Goal: Transaction & Acquisition: Purchase product/service

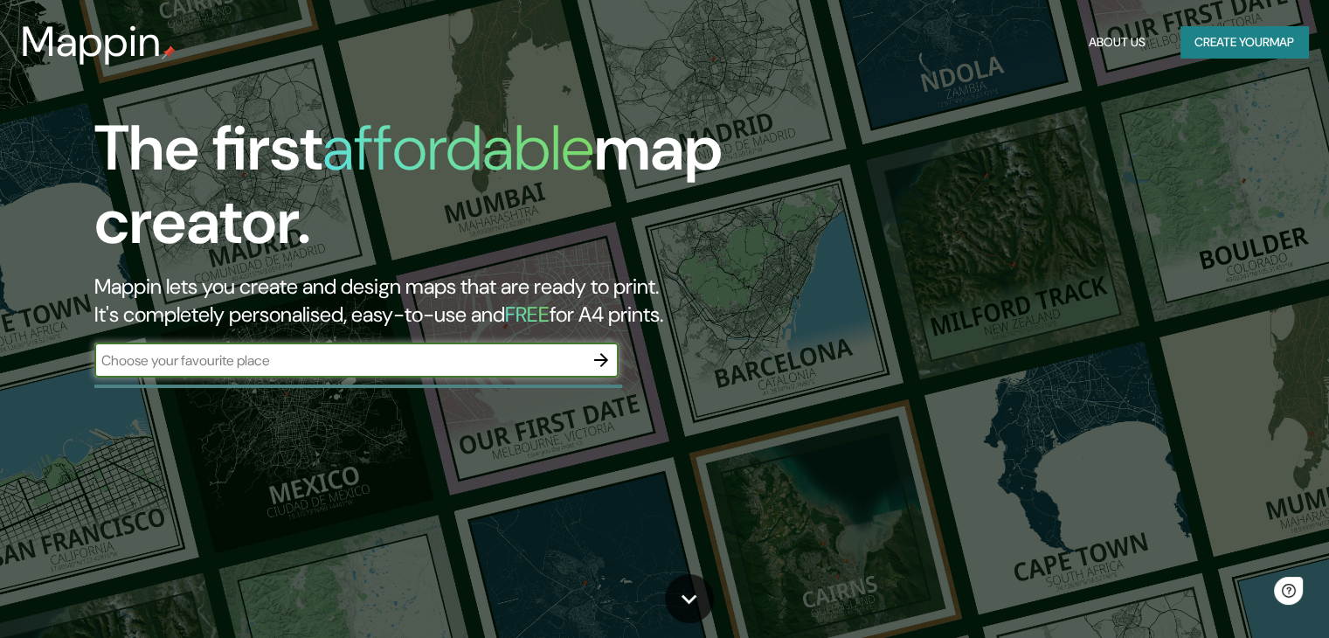
click at [406, 368] on input "text" at bounding box center [338, 360] width 489 height 20
type input "[PERSON_NAME]"
click at [603, 362] on icon "button" at bounding box center [601, 359] width 21 height 21
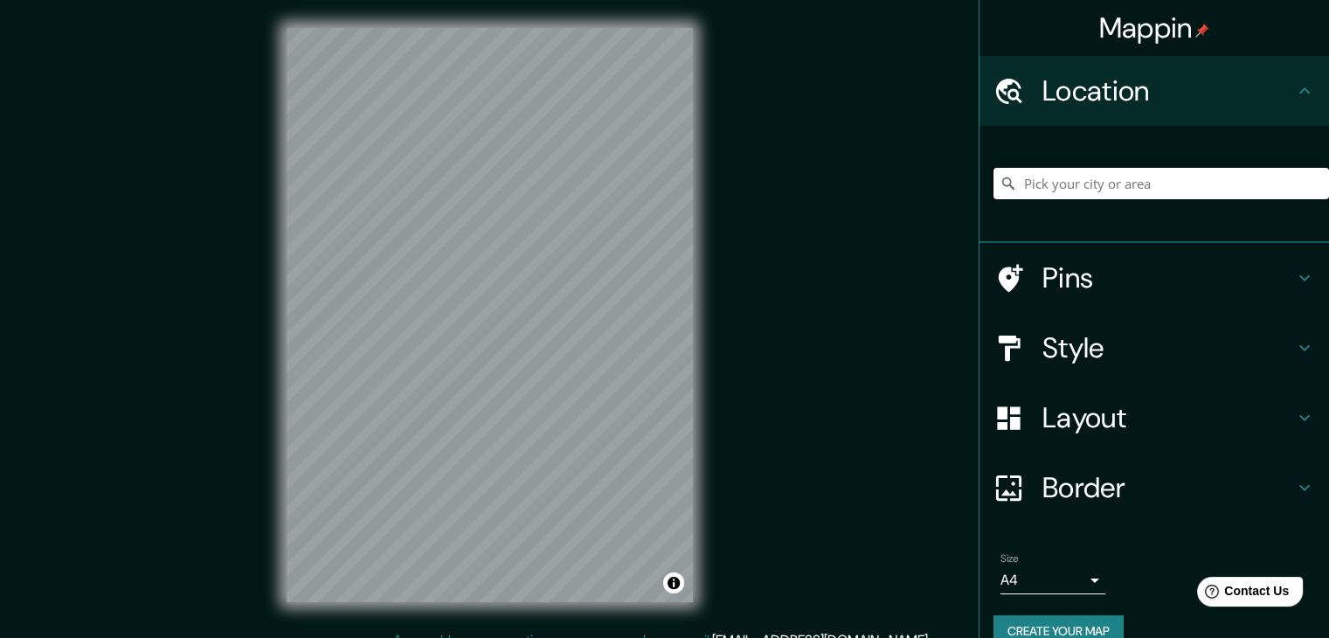
click at [1185, 194] on input "Pick your city or area" at bounding box center [1160, 183] width 335 height 31
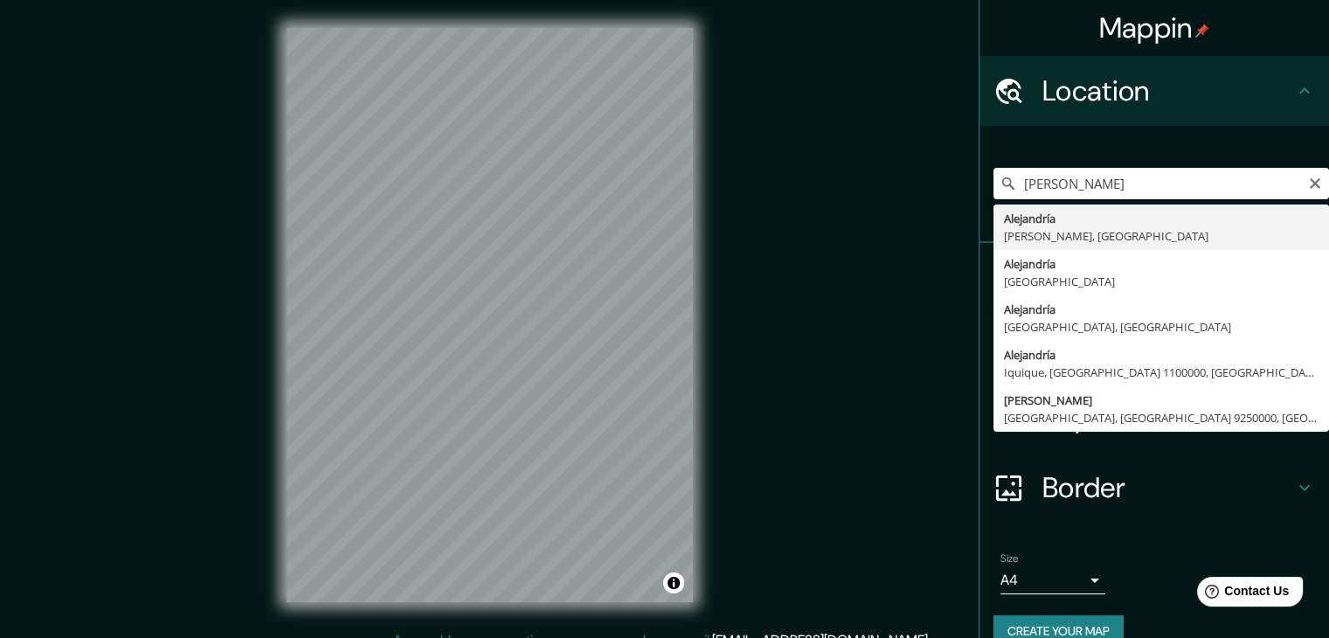
type input "[PERSON_NAME][GEOGRAPHIC_DATA], [GEOGRAPHIC_DATA]"
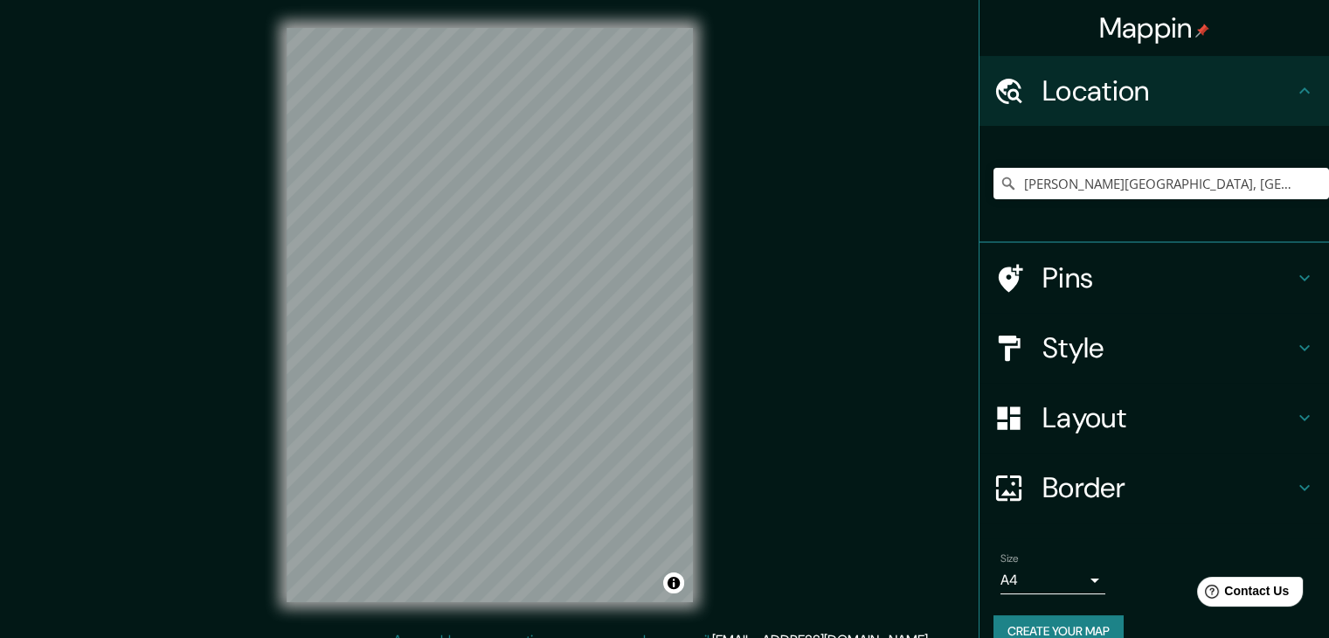
click at [1006, 482] on icon at bounding box center [1008, 486] width 25 height 25
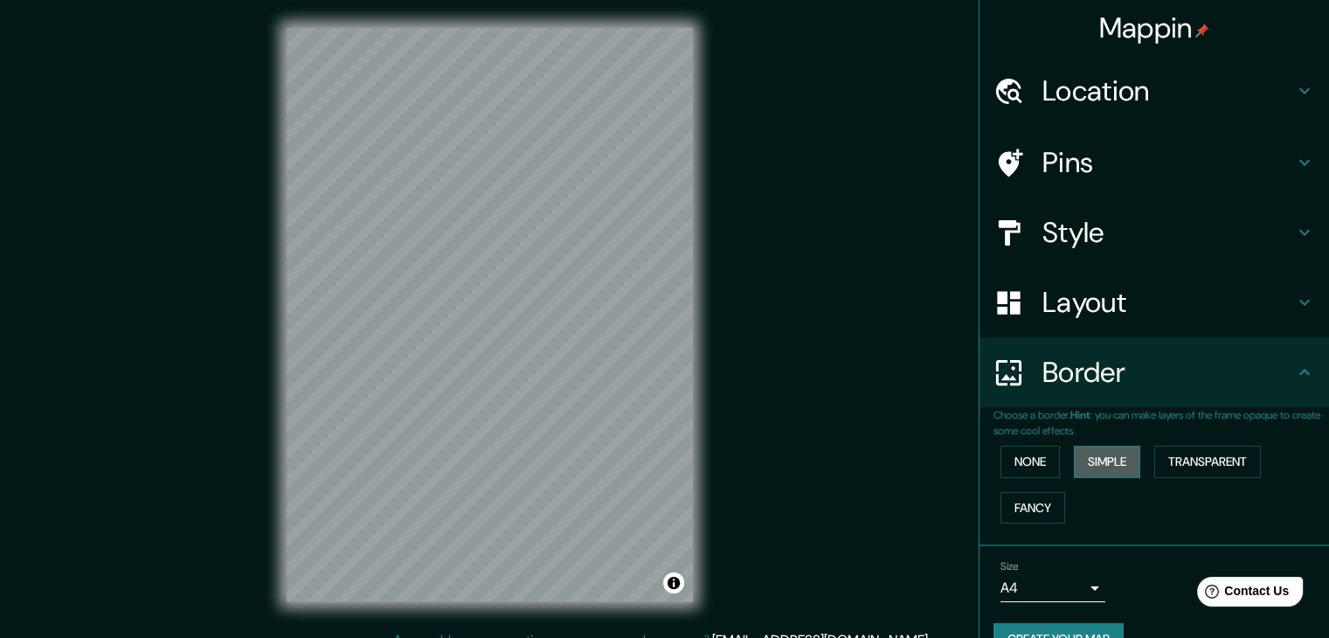
click at [1089, 459] on button "Simple" at bounding box center [1107, 461] width 66 height 32
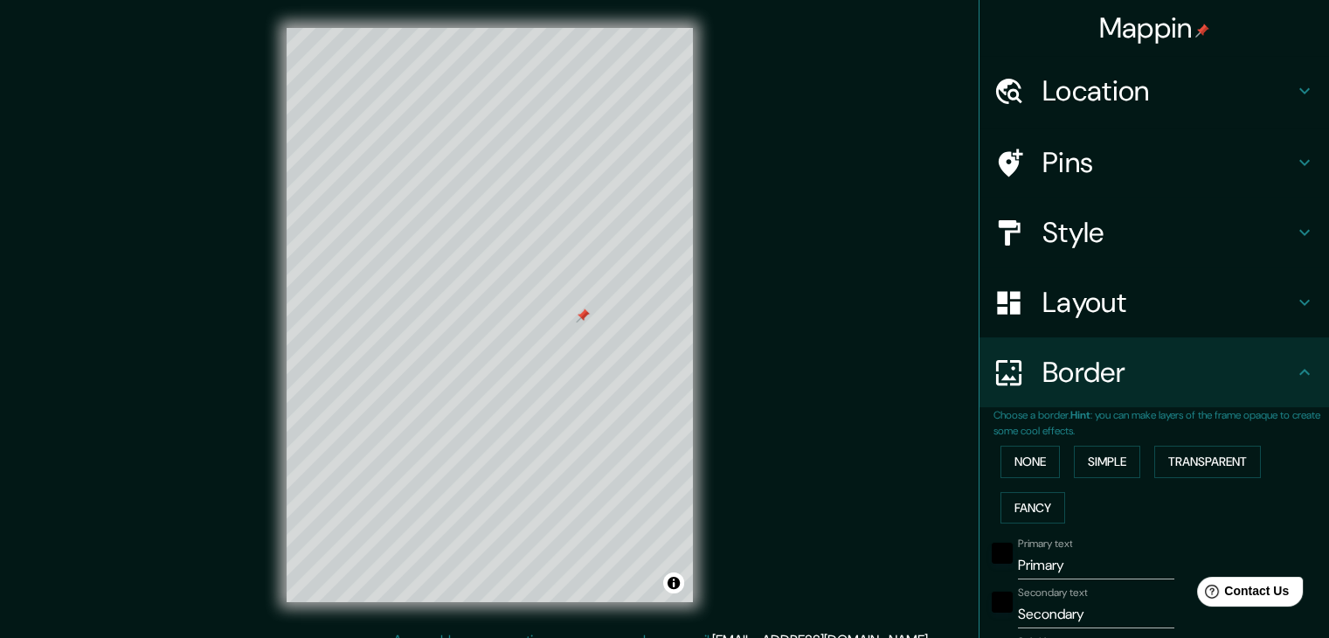
click at [1122, 84] on h4 "Location" at bounding box center [1168, 90] width 252 height 35
type input "37"
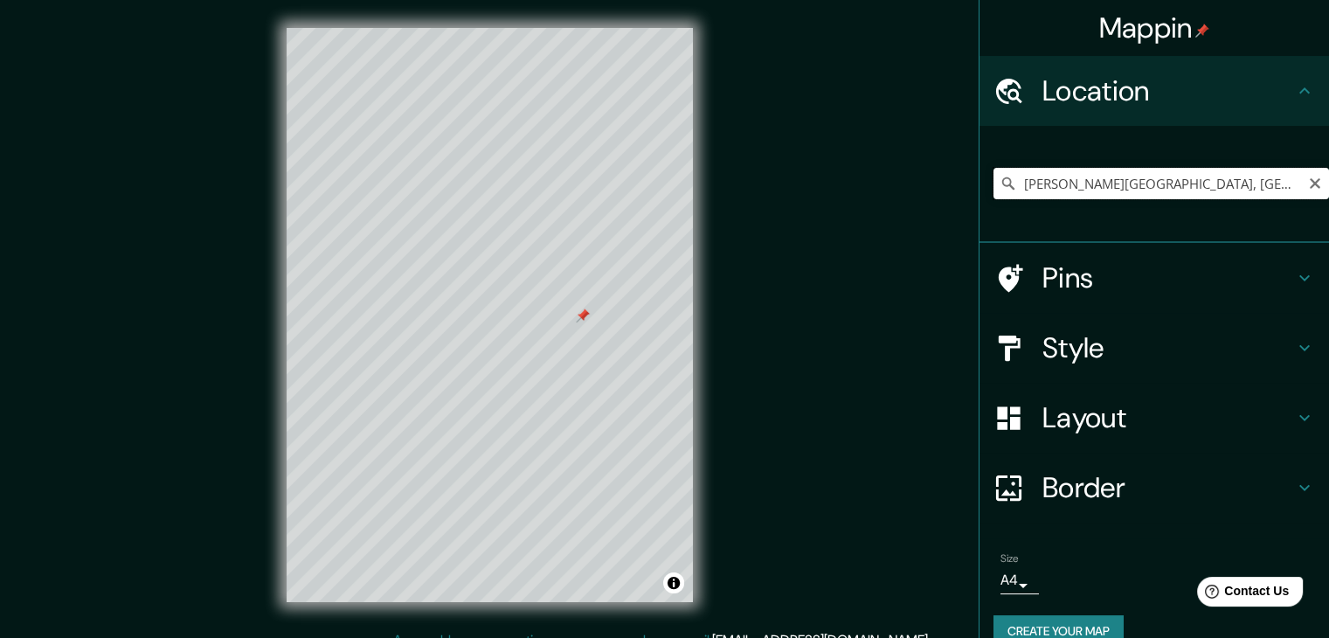
click at [1125, 186] on input "[PERSON_NAME][GEOGRAPHIC_DATA], [GEOGRAPHIC_DATA]" at bounding box center [1160, 183] width 335 height 31
click at [1226, 176] on input "[PERSON_NAME][GEOGRAPHIC_DATA], [GEOGRAPHIC_DATA]" at bounding box center [1160, 183] width 335 height 31
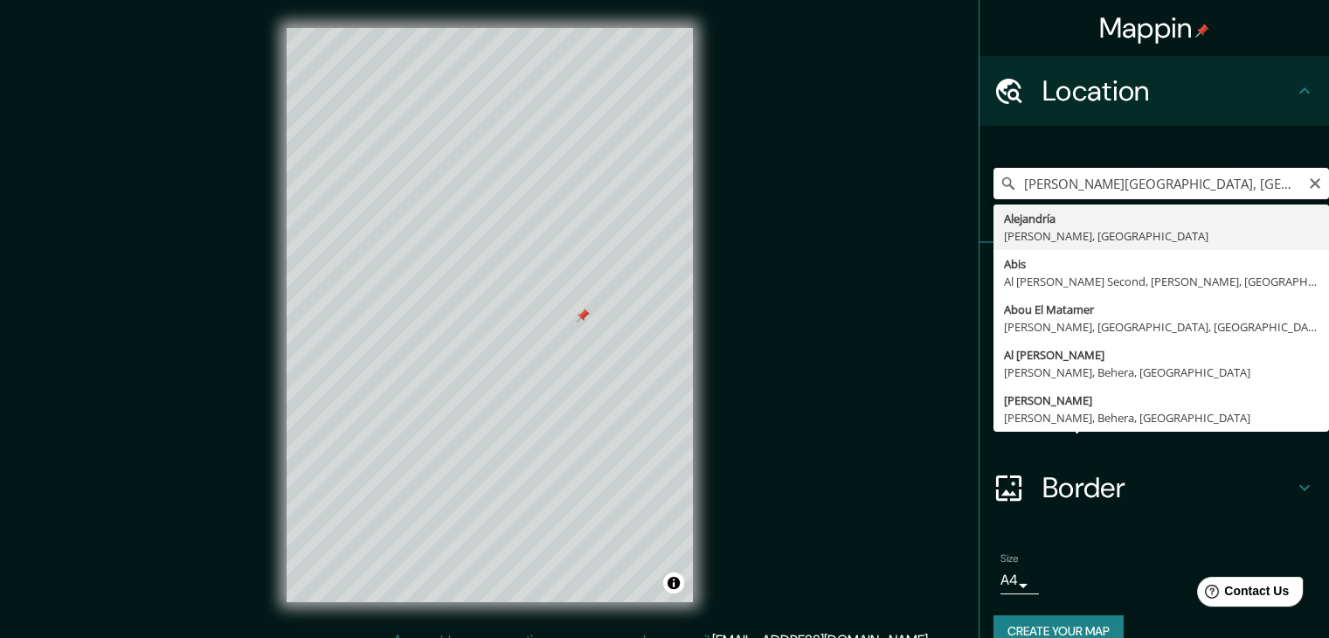
type input "[PERSON_NAME][GEOGRAPHIC_DATA], [GEOGRAPHIC_DATA]"
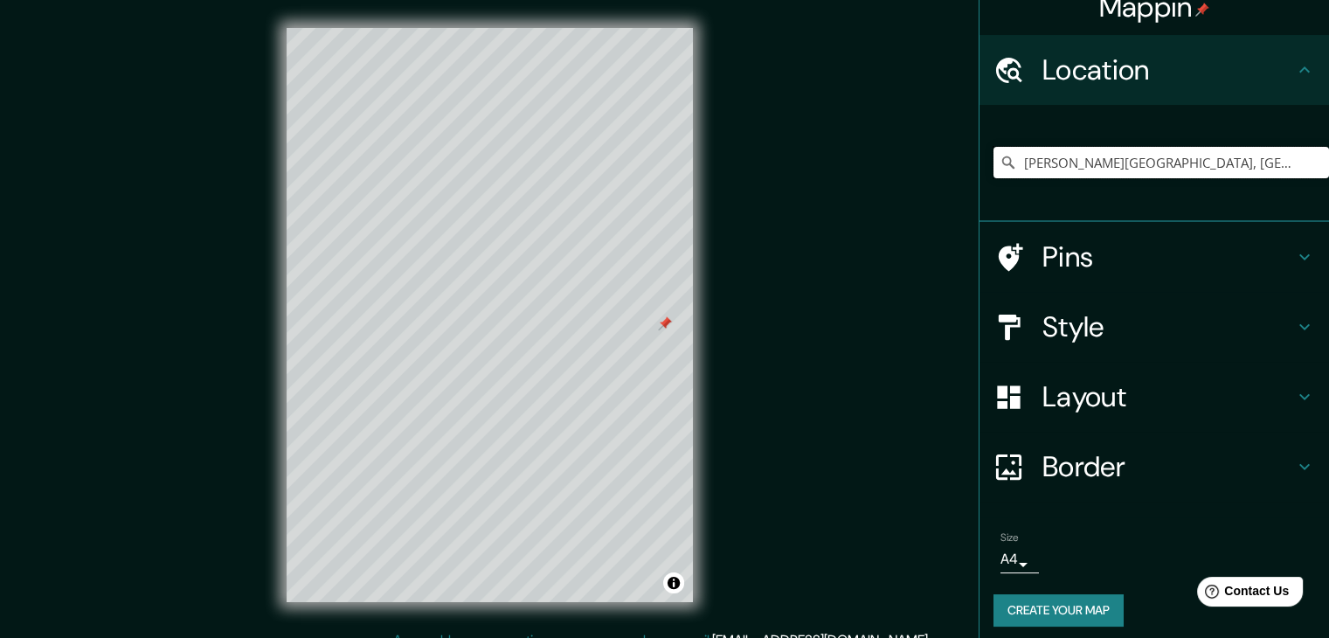
scroll to position [30, 0]
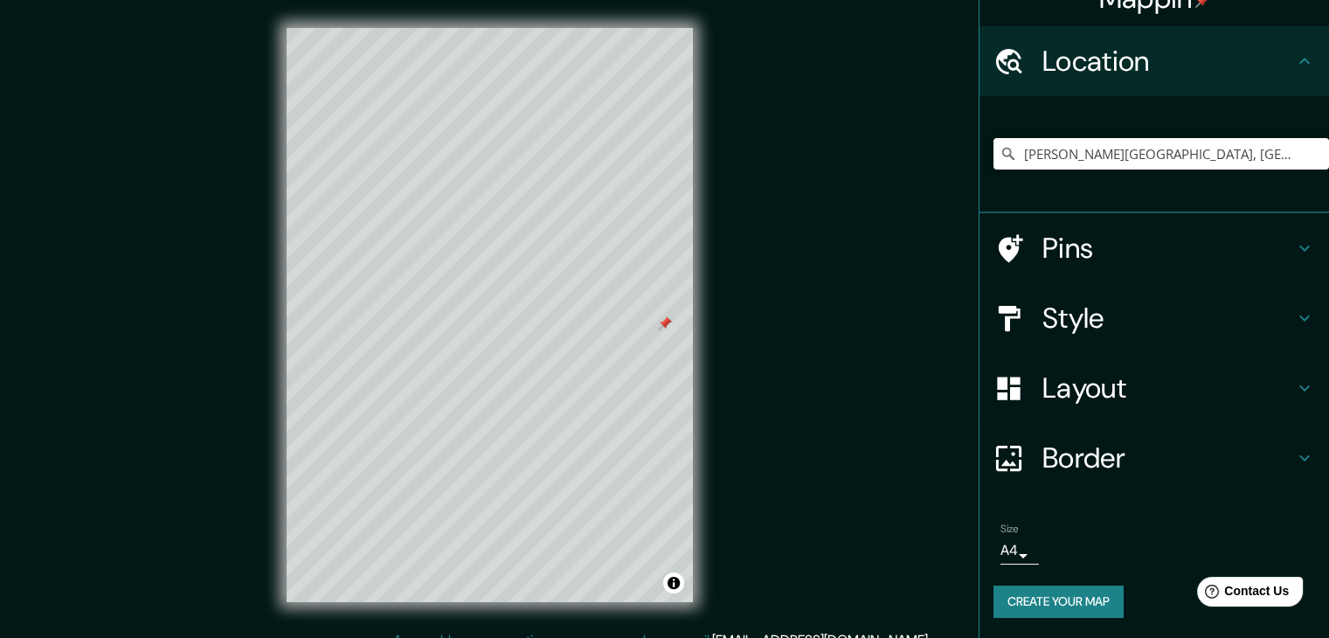
click at [1086, 599] on button "Create your map" at bounding box center [1058, 601] width 130 height 32
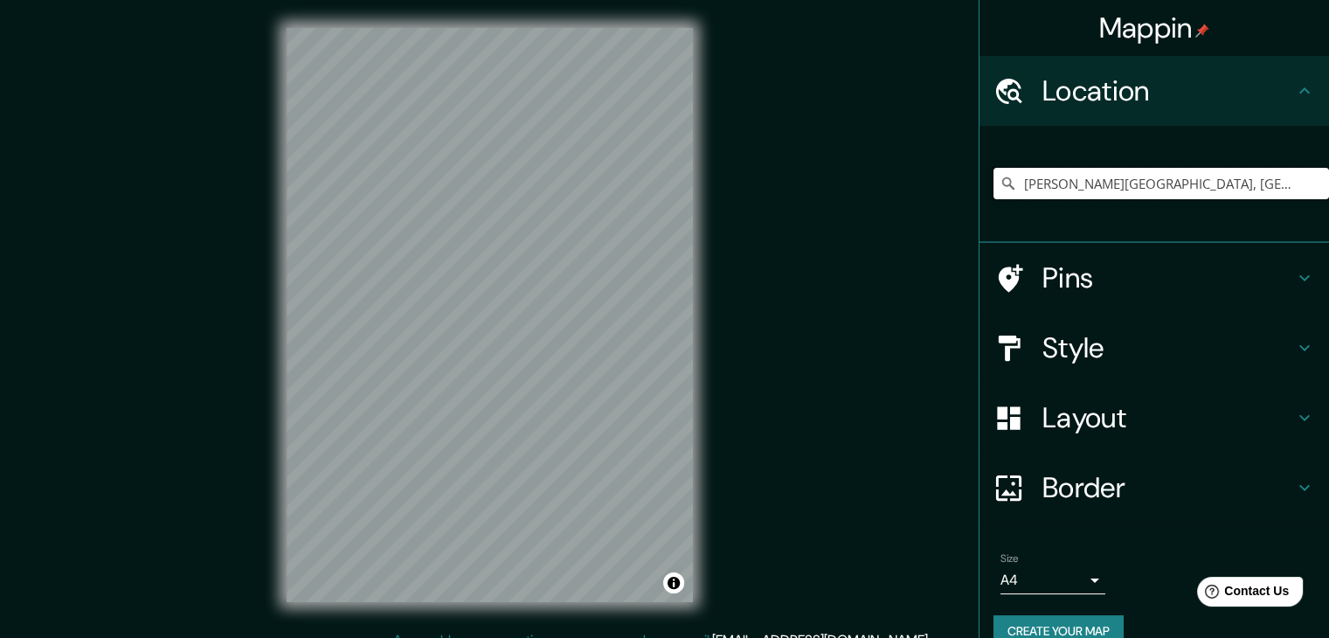
click at [1134, 175] on input "[PERSON_NAME][GEOGRAPHIC_DATA], [GEOGRAPHIC_DATA]" at bounding box center [1160, 183] width 335 height 31
click at [1038, 179] on input "[PERSON_NAME][GEOGRAPHIC_DATA], [GEOGRAPHIC_DATA]" at bounding box center [1160, 183] width 335 height 31
